Goal: Task Accomplishment & Management: Manage account settings

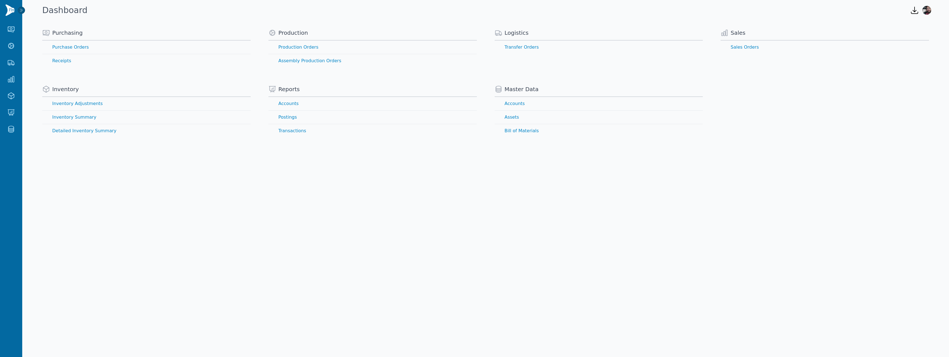
click at [350, 195] on body "Purchasing Purchase Orders Receipts Production Production Orders Assembly Produ…" at bounding box center [474, 178] width 949 height 357
click at [376, 196] on body "Purchasing Purchase Orders Receipts Production Production Orders Assembly Produ…" at bounding box center [474, 178] width 949 height 357
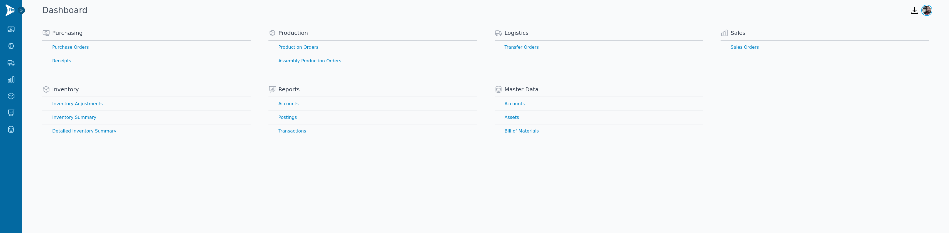
click at [926, 10] on img "button" at bounding box center [926, 10] width 9 height 9
click at [898, 35] on button "Sign out" at bounding box center [904, 33] width 53 height 10
